Goal: Task Accomplishment & Management: Manage account settings

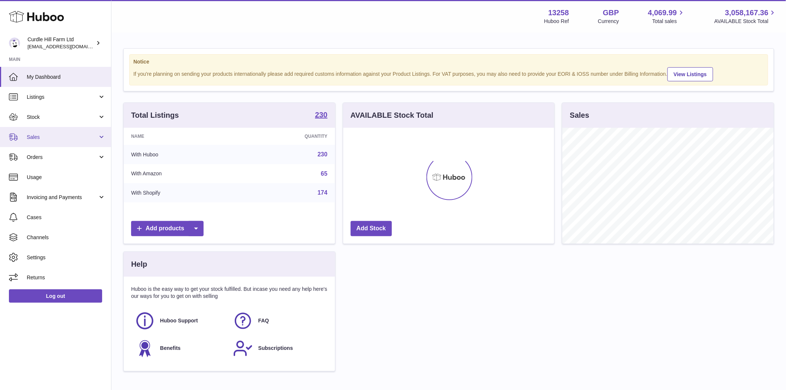
scroll to position [116, 211]
click at [37, 119] on span "Stock" at bounding box center [62, 117] width 71 height 7
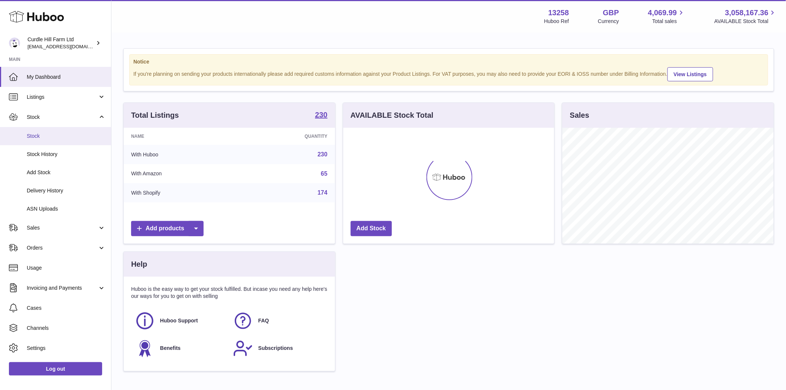
click at [41, 136] on span "Stock" at bounding box center [66, 136] width 79 height 7
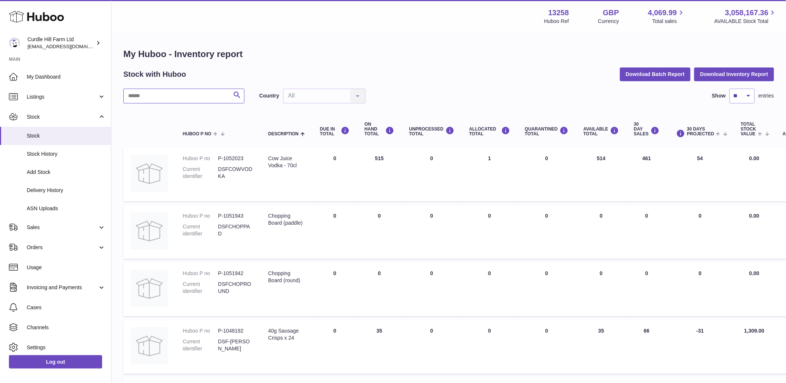
click at [157, 100] on input "text" at bounding box center [183, 96] width 121 height 15
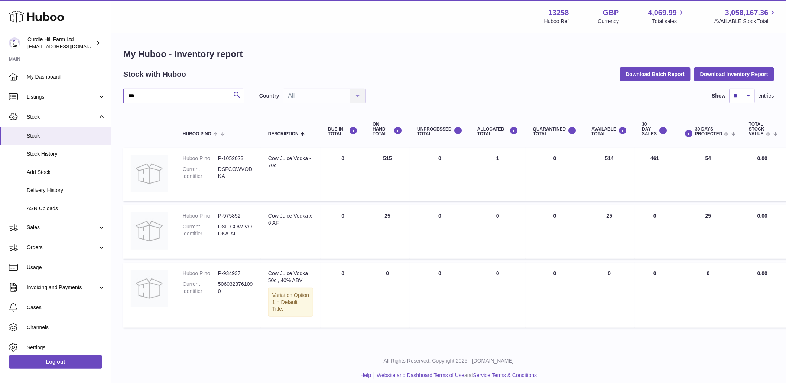
type input "***"
drag, startPoint x: 305, startPoint y: 169, endPoint x: 258, endPoint y: 164, distance: 47.0
click at [258, 164] on tr "Huboo P no P-1052023 Current identifier DSFCOWVODKA Description Cow Juice Vodka…" at bounding box center [469, 175] width 692 height 54
drag, startPoint x: 303, startPoint y: 226, endPoint x: 261, endPoint y: 214, distance: 44.0
click at [261, 214] on td "Description Cow Juice Vodka x 6 AF" at bounding box center [291, 232] width 60 height 54
